Goal: Task Accomplishment & Management: Complete application form

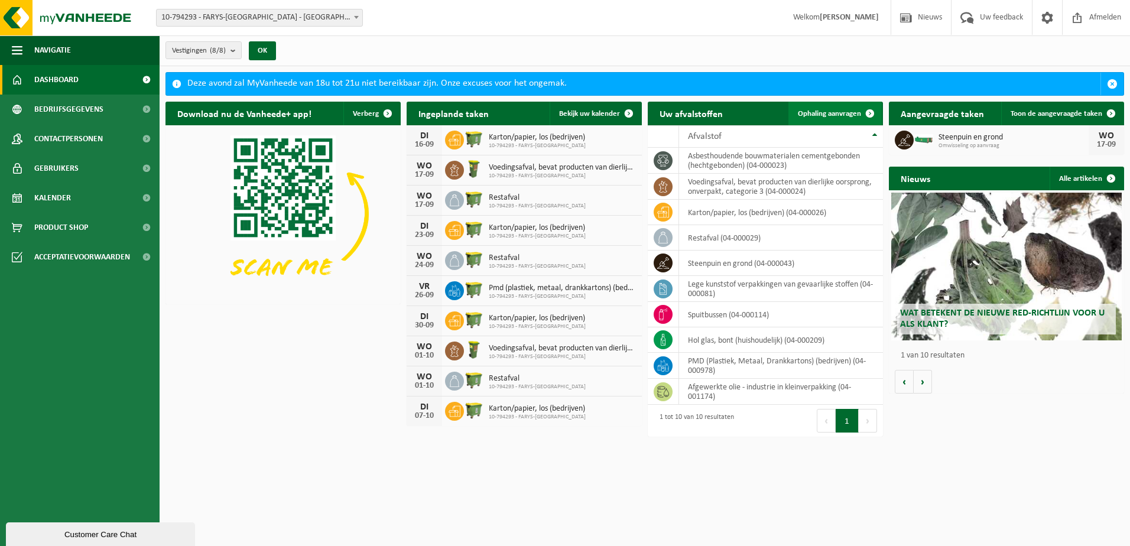
click at [816, 117] on span "Ophaling aanvragen" at bounding box center [829, 114] width 63 height 8
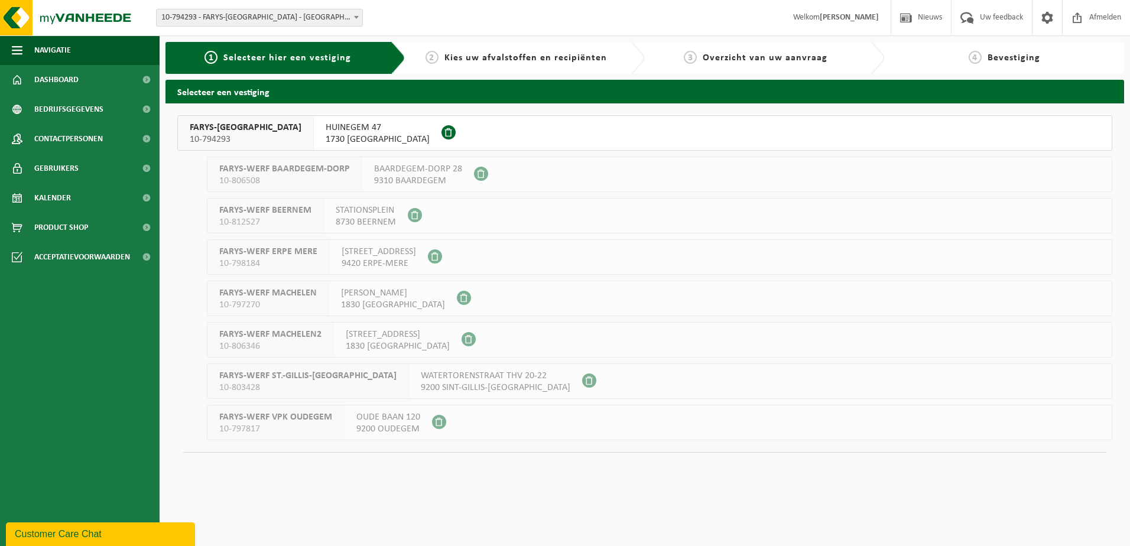
click at [326, 135] on span "1730 ASSE" at bounding box center [378, 140] width 104 height 12
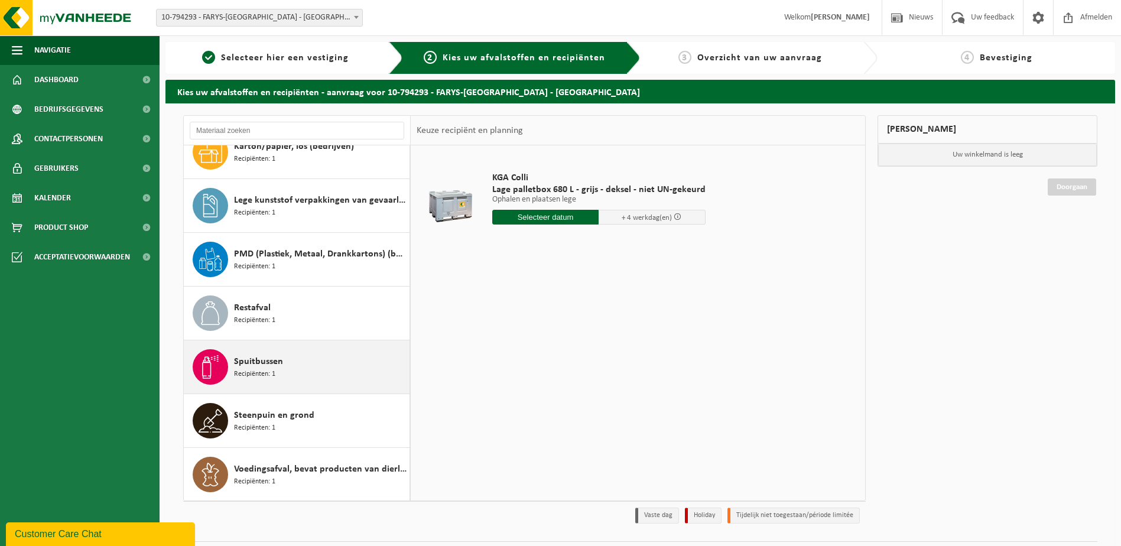
scroll to position [182, 0]
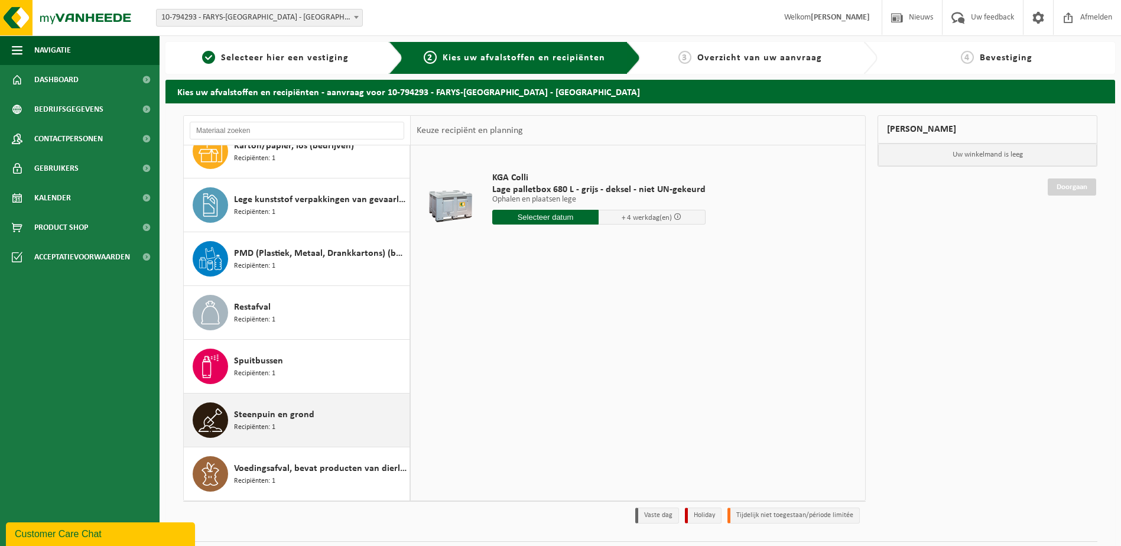
click at [279, 417] on span "Steenpuin en grond" at bounding box center [274, 415] width 80 height 14
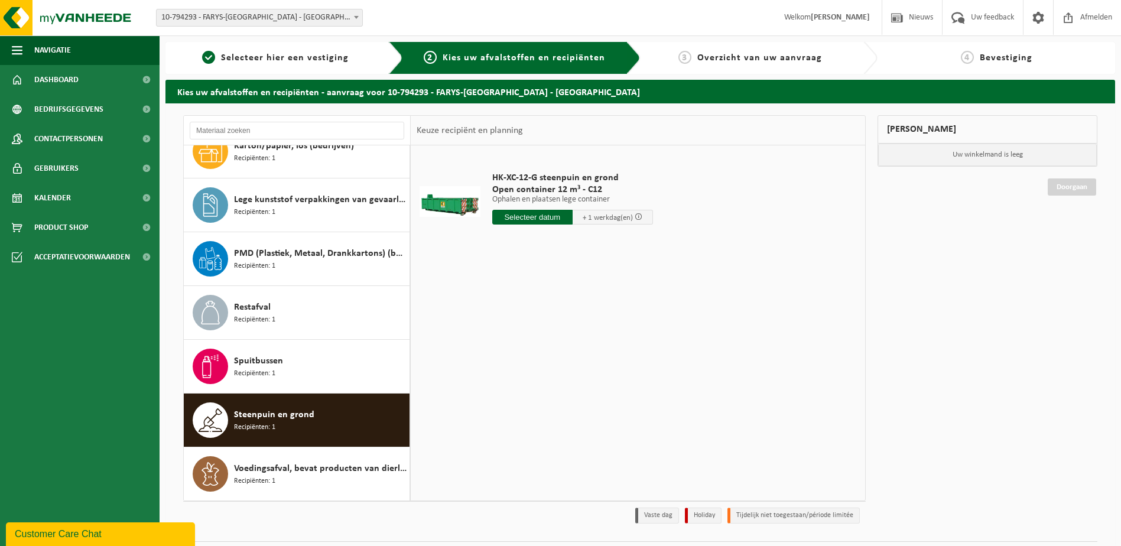
click at [564, 216] on input "text" at bounding box center [532, 217] width 80 height 15
click at [527, 324] on div "1 2 3 4 5 6 7 8 9 10 11 12 13 14 15 16 17 18 19 20 21 22 23 24 25 26 27 28 29 3…" at bounding box center [565, 322] width 145 height 95
click at [547, 321] on div "17" at bounding box center [544, 322] width 21 height 19
type input "Van 2025-09-17"
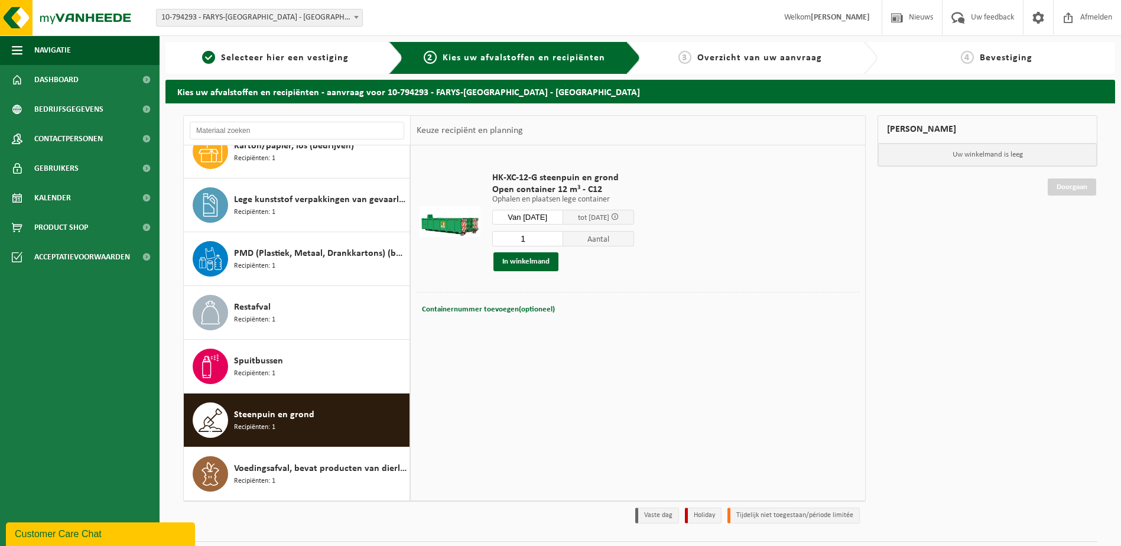
click at [563, 239] on input "1" at bounding box center [527, 238] width 71 height 15
type input "2"
click at [561, 235] on input "2" at bounding box center [527, 238] width 71 height 15
click at [541, 256] on button "In winkelmand" at bounding box center [525, 261] width 65 height 19
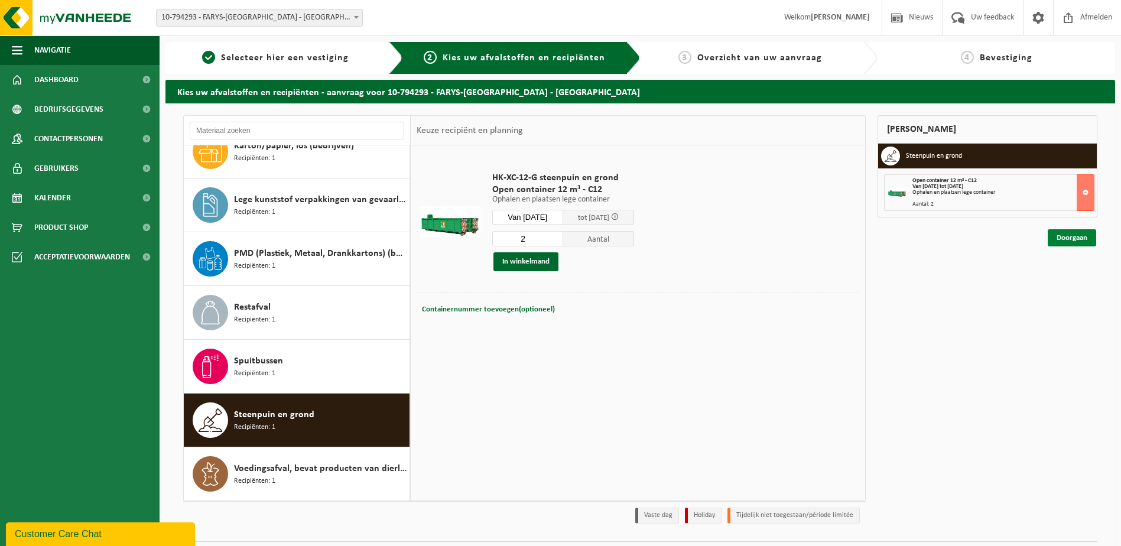
click at [1074, 235] on link "Doorgaan" at bounding box center [1071, 237] width 48 height 17
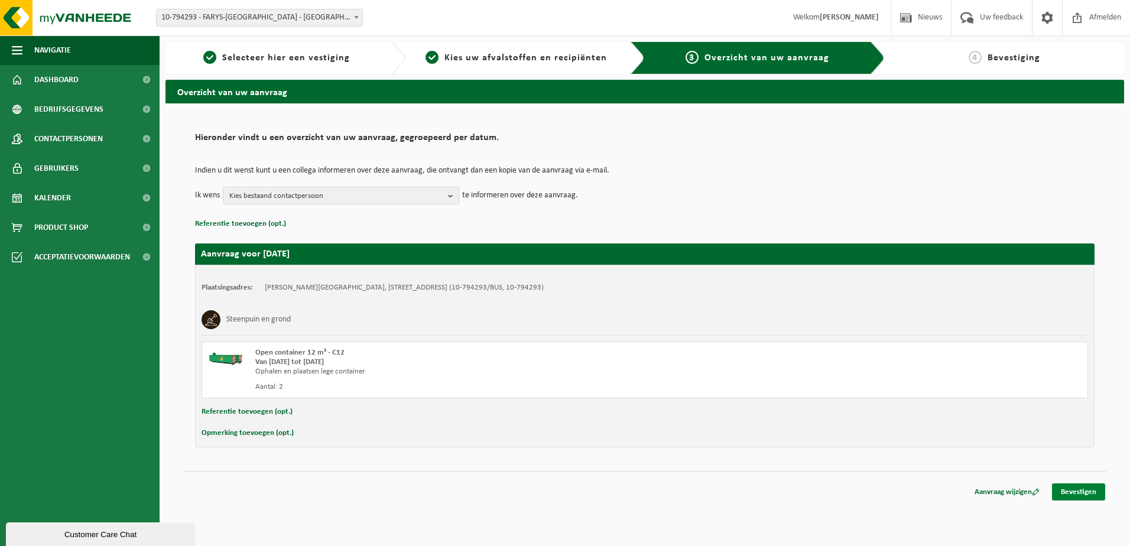
click at [1068, 490] on link "Bevestigen" at bounding box center [1078, 491] width 53 height 17
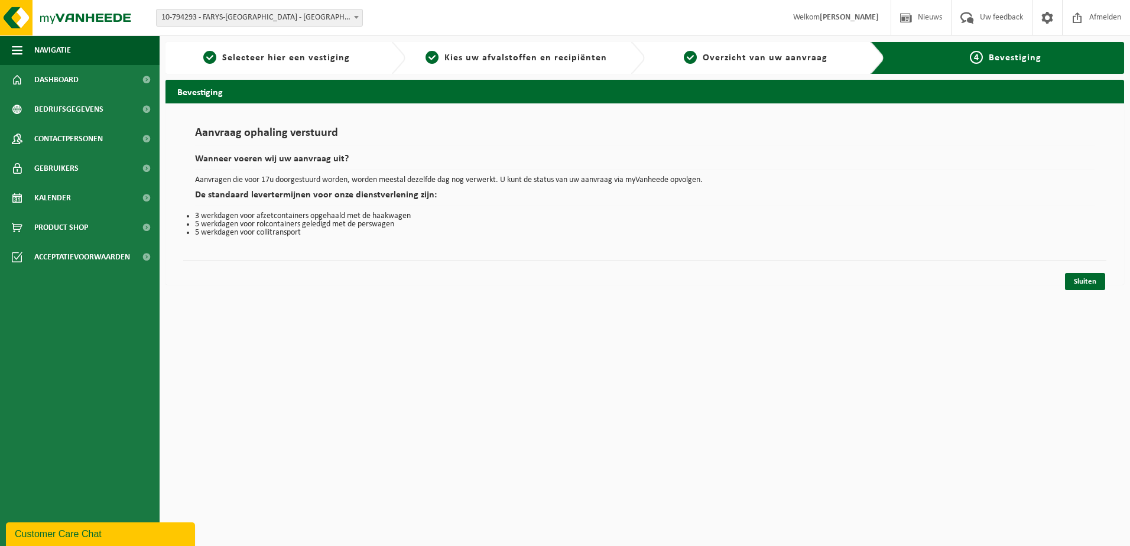
click at [787, 344] on html "Vestiging: 10-794293 - FARYS-[GEOGRAPHIC_DATA] - [GEOGRAPHIC_DATA] 10-806508 - …" at bounding box center [565, 273] width 1130 height 546
